Goal: Task Accomplishment & Management: Use online tool/utility

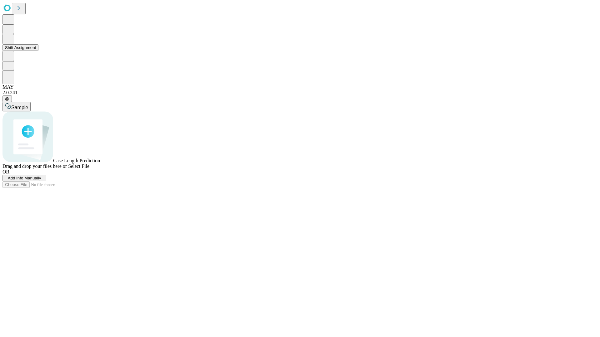
click at [38, 51] on button "Shift Assignment" at bounding box center [20, 47] width 36 height 7
